Goal: Information Seeking & Learning: Learn about a topic

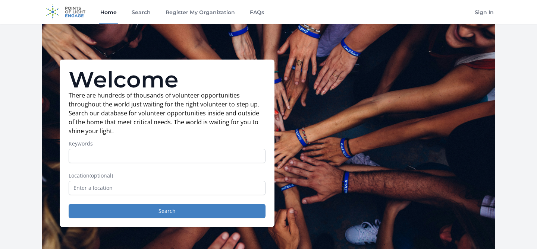
click at [122, 151] on input "Keywords" at bounding box center [167, 156] width 197 height 14
type input "Salesforce"
click at [69, 204] on button "Search" at bounding box center [167, 211] width 197 height 14
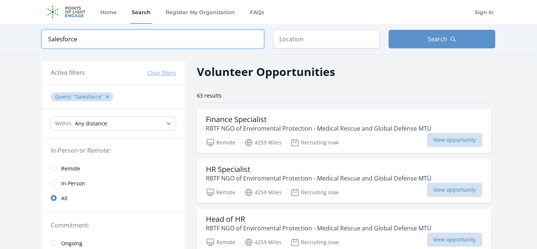
click at [109, 39] on input "Salesforce" at bounding box center [153, 39] width 222 height 19
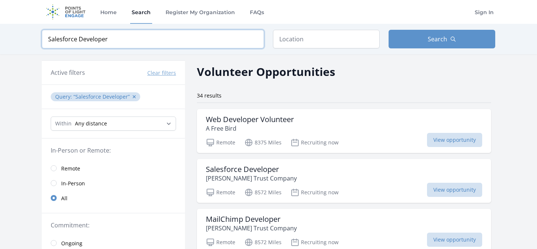
type input "Salesforce Developer"
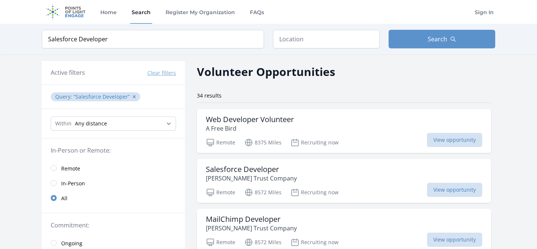
click at [72, 166] on span "Remote" at bounding box center [70, 168] width 19 height 7
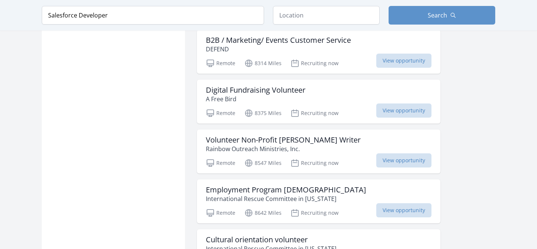
scroll to position [531, 0]
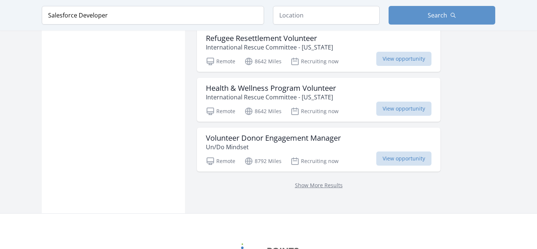
scroll to position [999, 0]
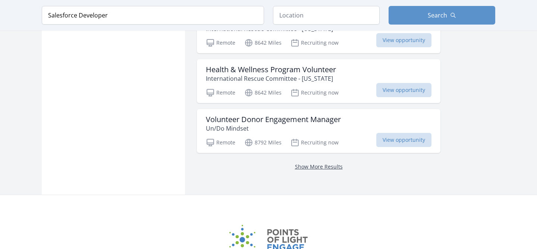
click at [312, 170] on link "Show More Results" at bounding box center [319, 166] width 48 height 7
click at [319, 166] on link "Show More Results" at bounding box center [319, 166] width 48 height 7
